Goal: Task Accomplishment & Management: Use online tool/utility

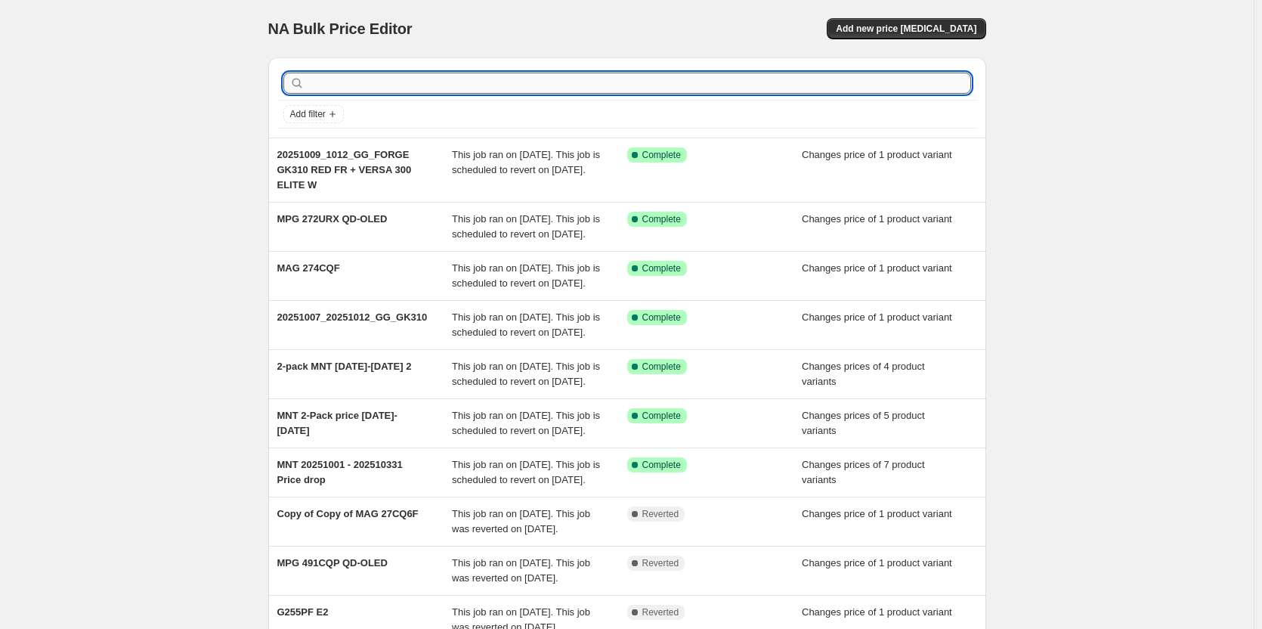
click at [398, 76] on input "text" at bounding box center [639, 83] width 663 height 21
drag, startPoint x: 397, startPoint y: 76, endPoint x: 1023, endPoint y: 48, distance: 626.3
click at [1023, 48] on div "NA Bulk Price Editor. This page is ready NA Bulk Price Editor Add new price [ME…" at bounding box center [627, 396] width 1254 height 793
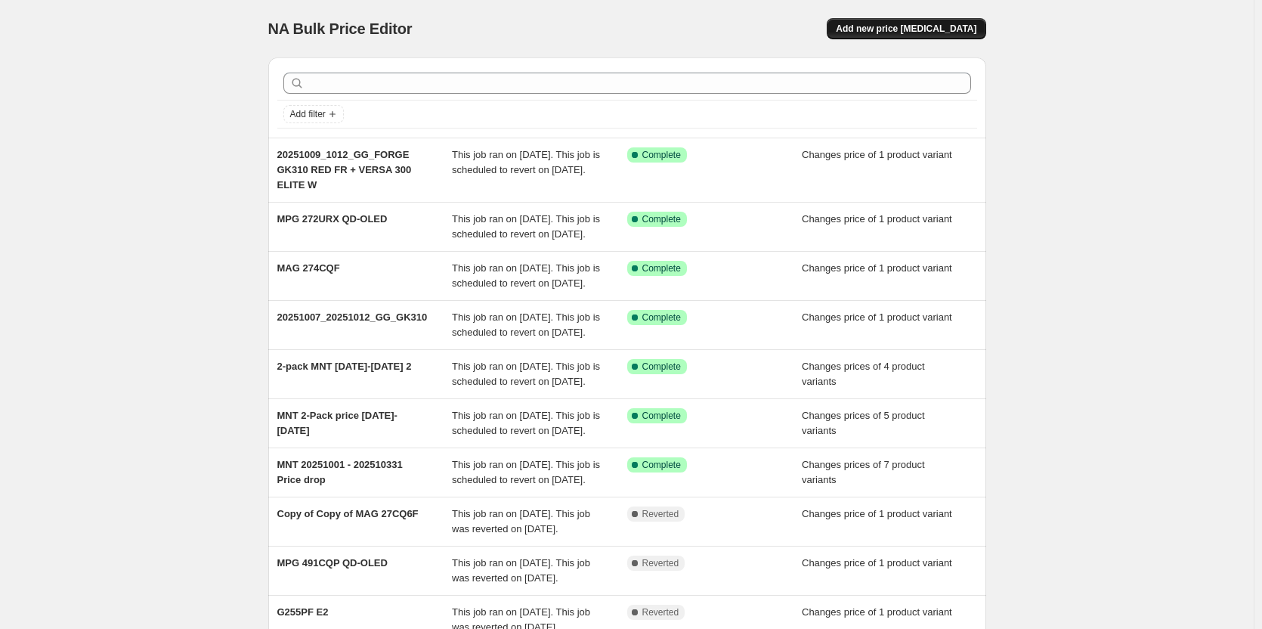
click at [936, 33] on span "Add new price [MEDICAL_DATA]" at bounding box center [906, 29] width 141 height 12
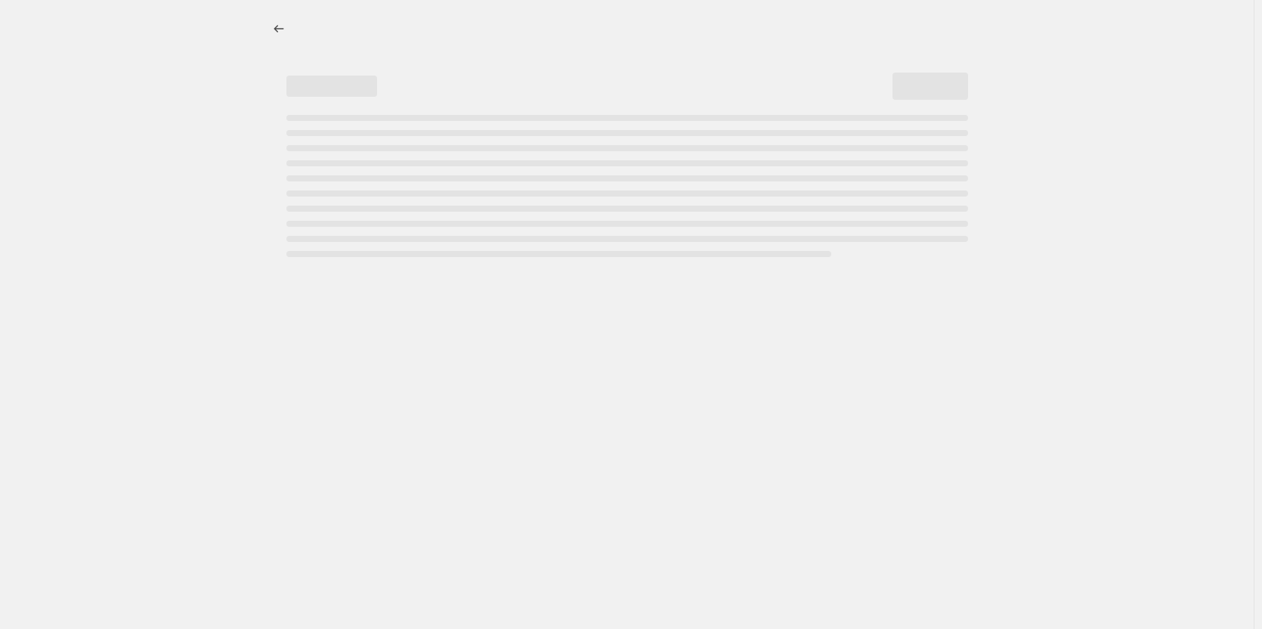
select select "percentage"
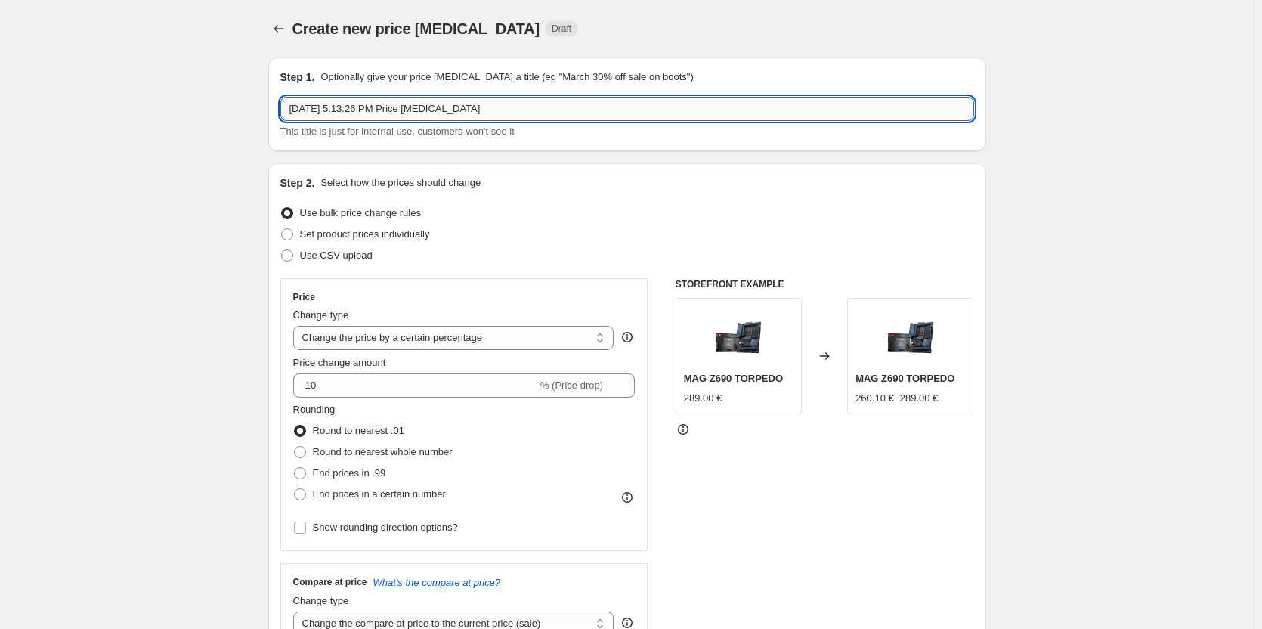
click at [429, 112] on input "[DATE] 5:13:26 PM Price [MEDICAL_DATA]" at bounding box center [627, 109] width 694 height 24
click at [280, 26] on icon "Price change jobs" at bounding box center [278, 28] width 15 height 15
